Goal: Task Accomplishment & Management: Use online tool/utility

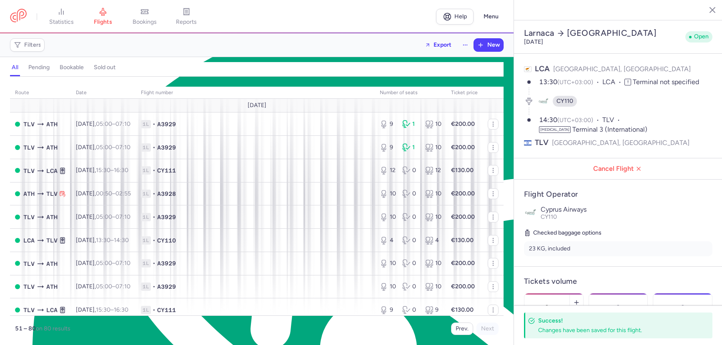
select select "days"
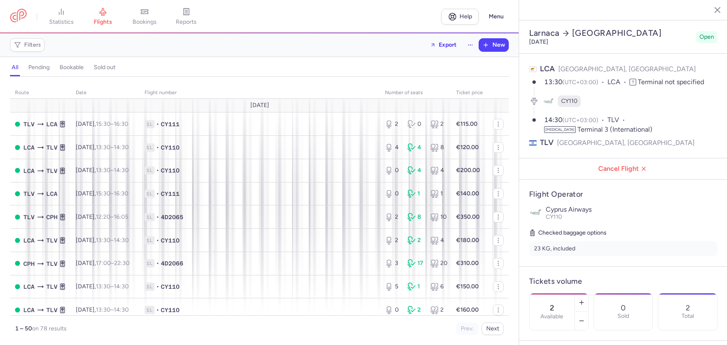
select select "days"
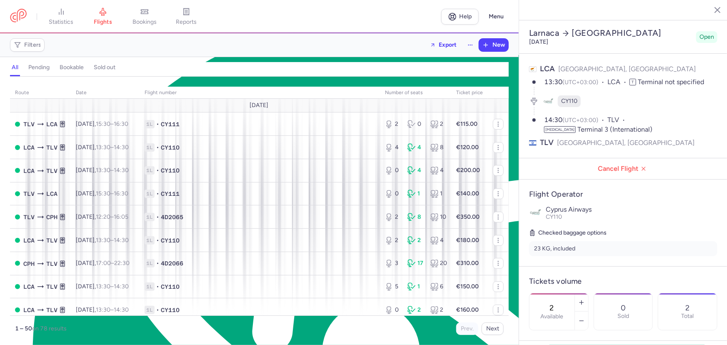
scroll to position [3995, 0]
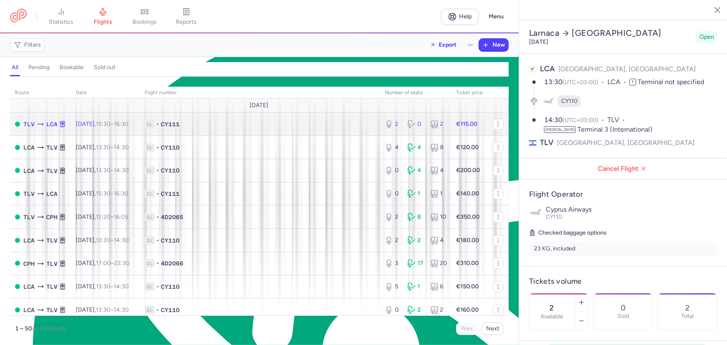
click at [228, 129] on td "1L • CY111" at bounding box center [260, 123] width 240 height 23
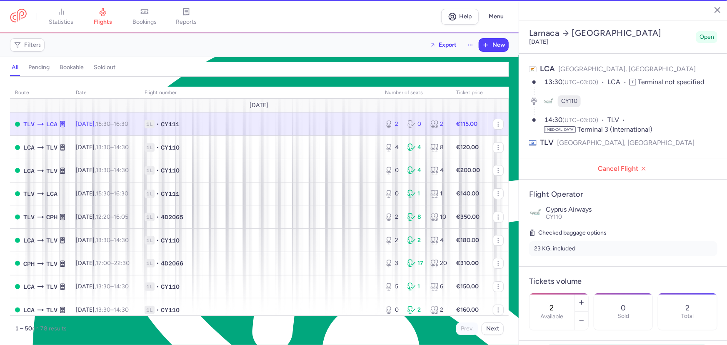
type input "8"
select select "hours"
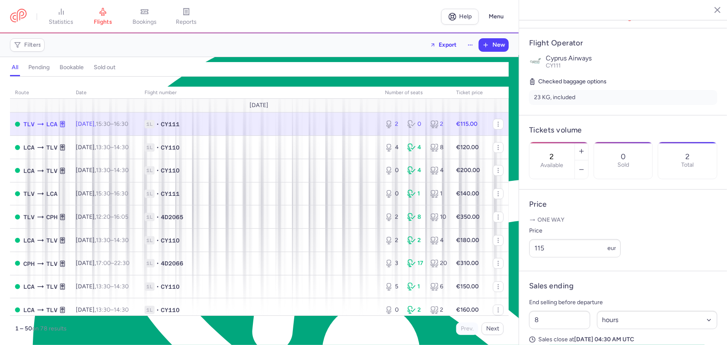
scroll to position [227, 0]
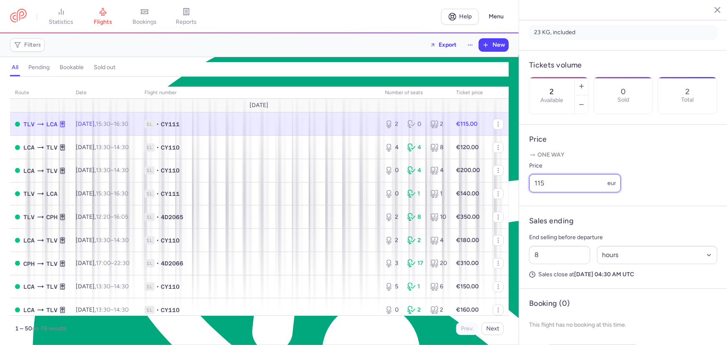
click at [575, 192] on input "115" at bounding box center [575, 183] width 92 height 18
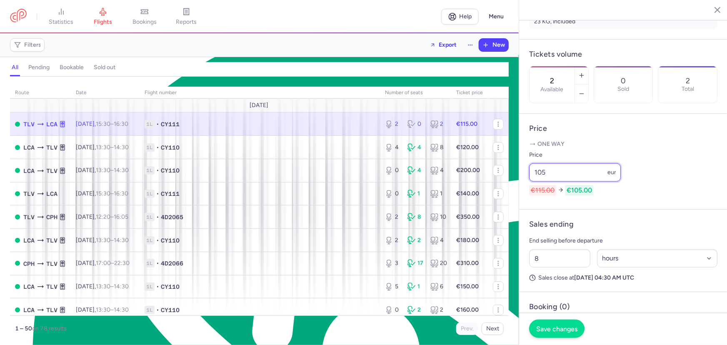
type input "105"
click at [558, 328] on span "Save changes" at bounding box center [556, 328] width 41 height 7
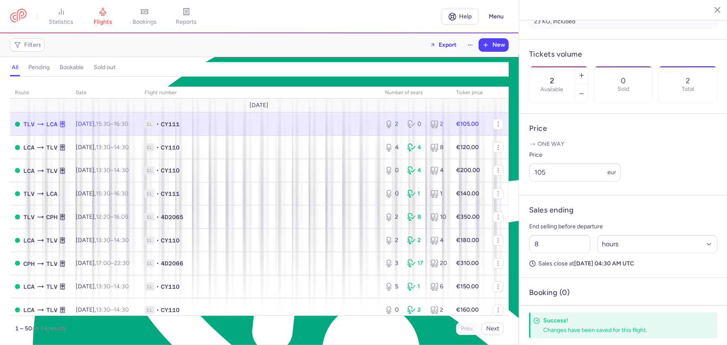
click at [716, 9] on button "button" at bounding box center [711, 9] width 12 height 12
